Goal: Navigation & Orientation: Find specific page/section

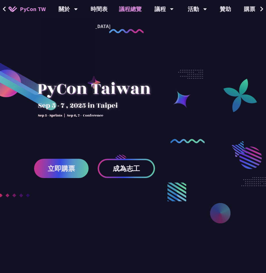
click at [134, 9] on link "議程總覽" at bounding box center [130, 9] width 34 height 18
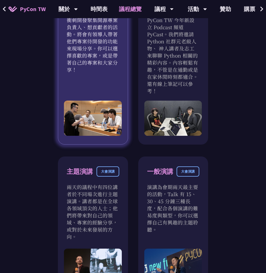
scroll to position [397, 0]
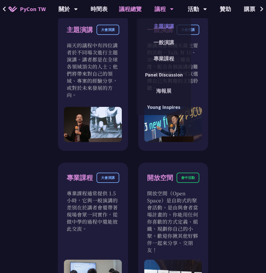
click at [166, 22] on link "主題演講" at bounding box center [163, 26] width 54 height 13
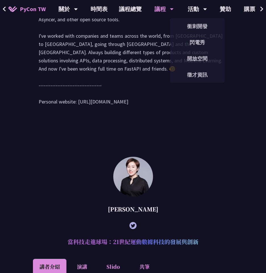
scroll to position [368, 0]
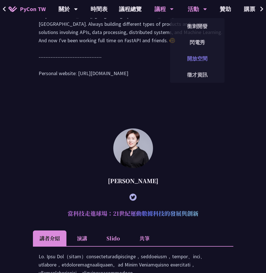
click at [197, 62] on link "開放空間" at bounding box center [197, 58] width 54 height 13
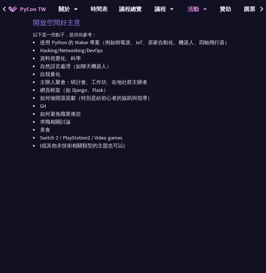
scroll to position [652, 0]
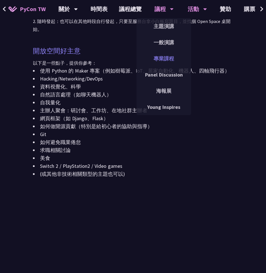
click at [155, 60] on link "專業課程" at bounding box center [163, 58] width 54 height 13
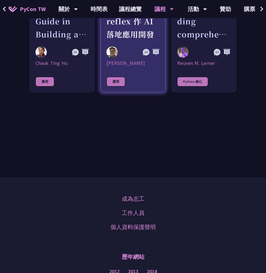
scroll to position [255, 0]
